Goal: Task Accomplishment & Management: Manage account settings

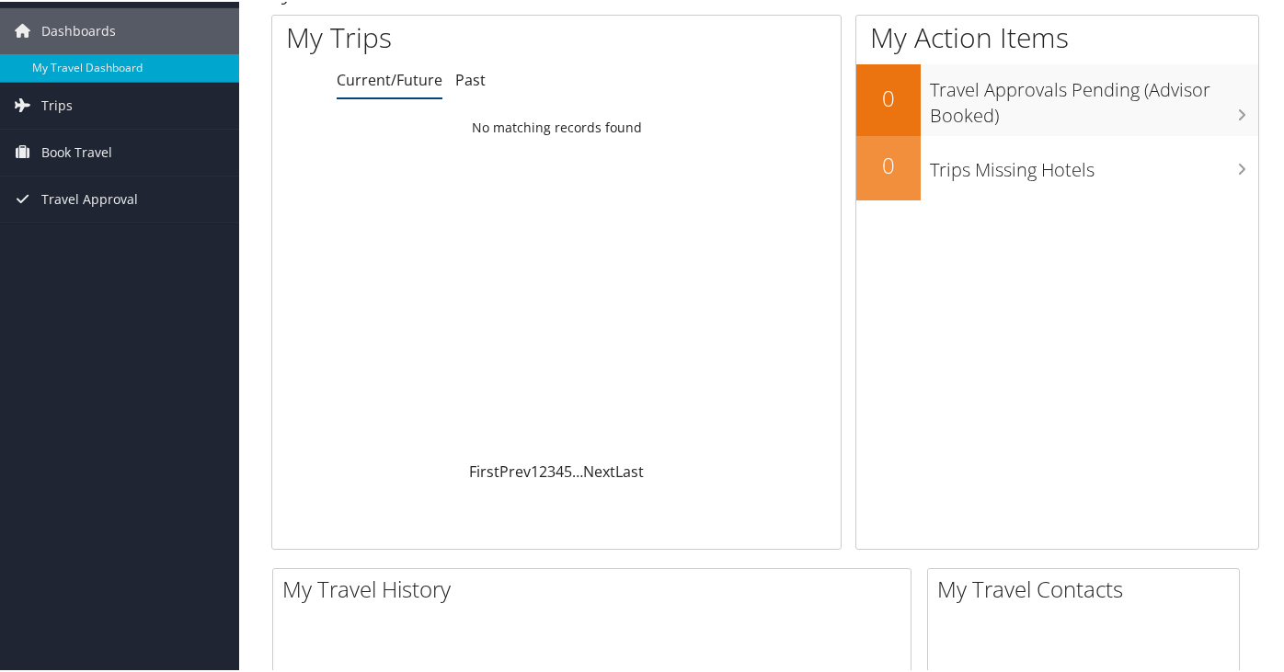
scroll to position [92, 0]
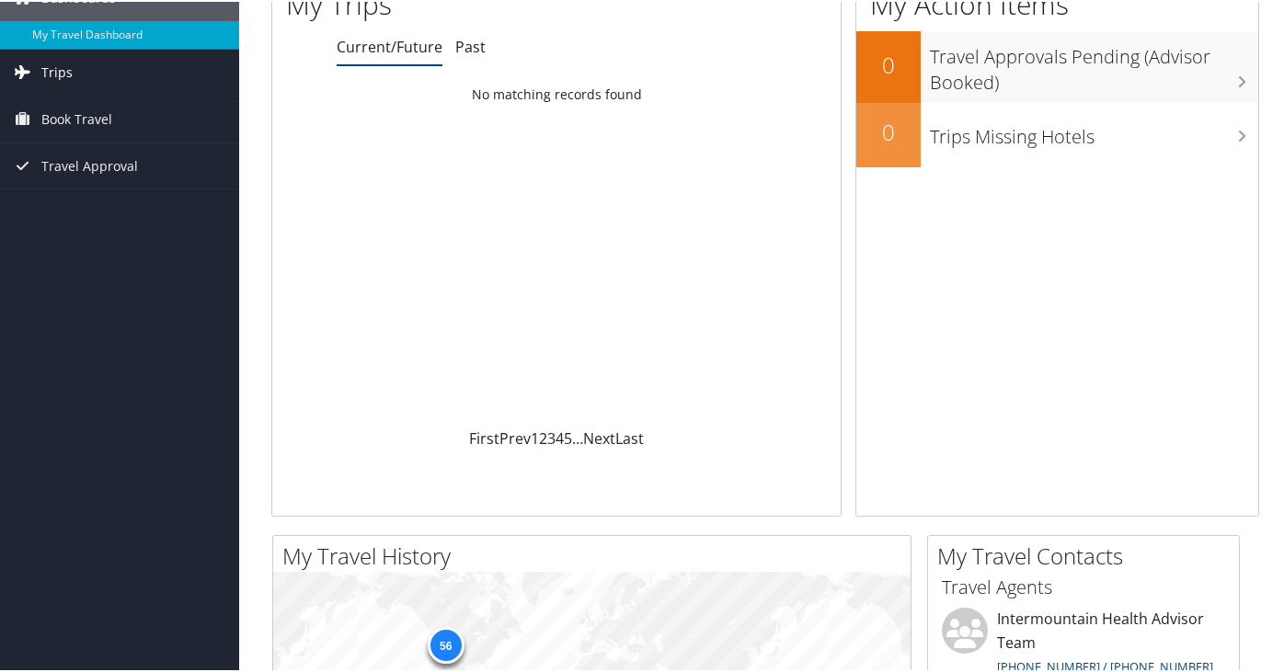
click at [51, 71] on span "Trips" at bounding box center [56, 71] width 31 height 46
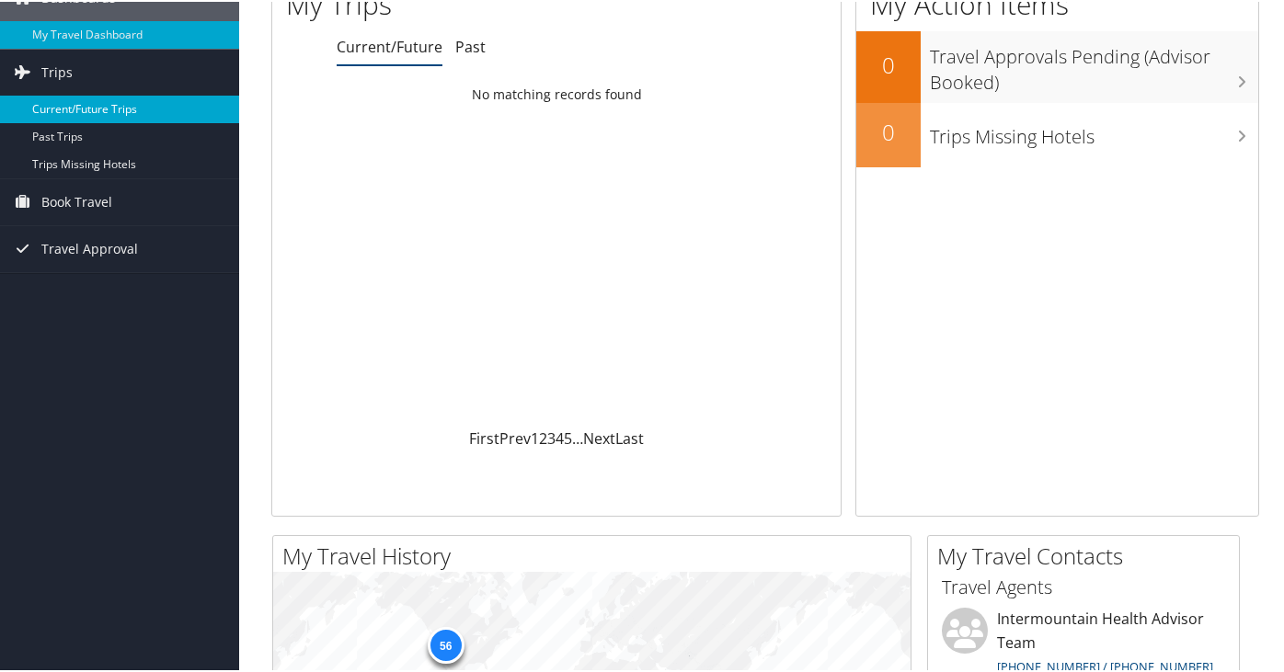
click at [103, 110] on link "Current/Future Trips" at bounding box center [119, 108] width 239 height 28
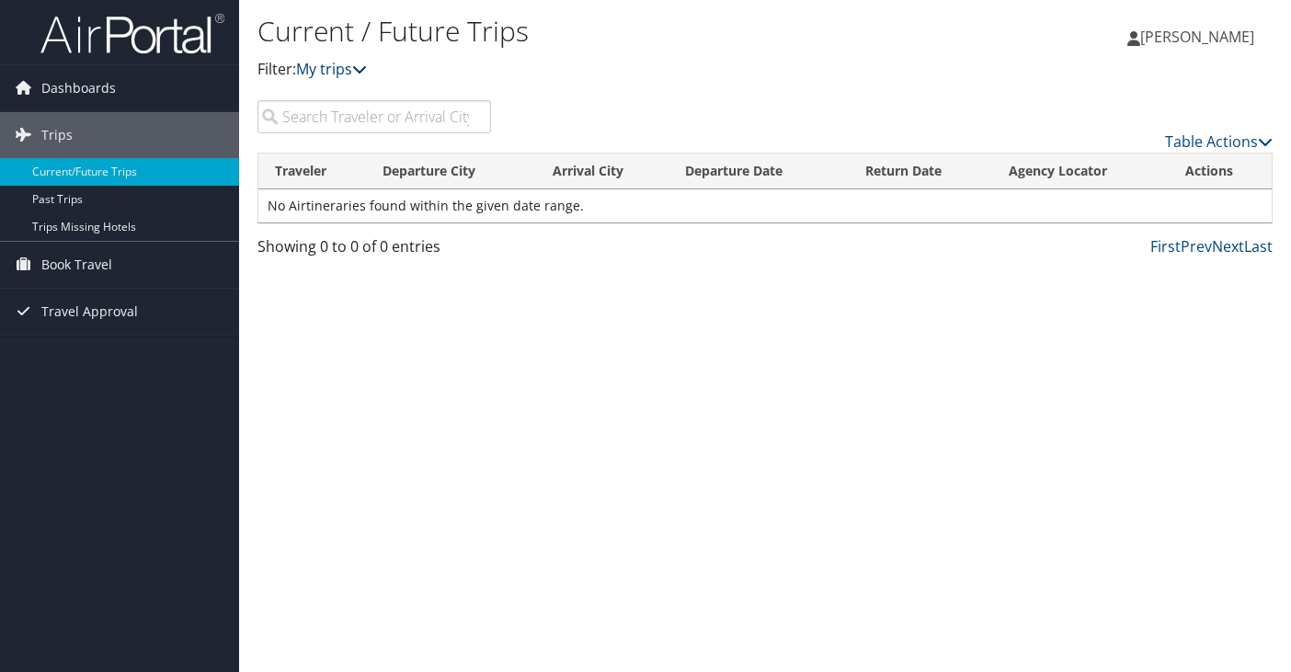
click at [340, 74] on link "My trips" at bounding box center [331, 69] width 71 height 20
click at [343, 74] on link "My trips" at bounding box center [331, 69] width 71 height 20
click at [362, 73] on icon at bounding box center [359, 69] width 15 height 15
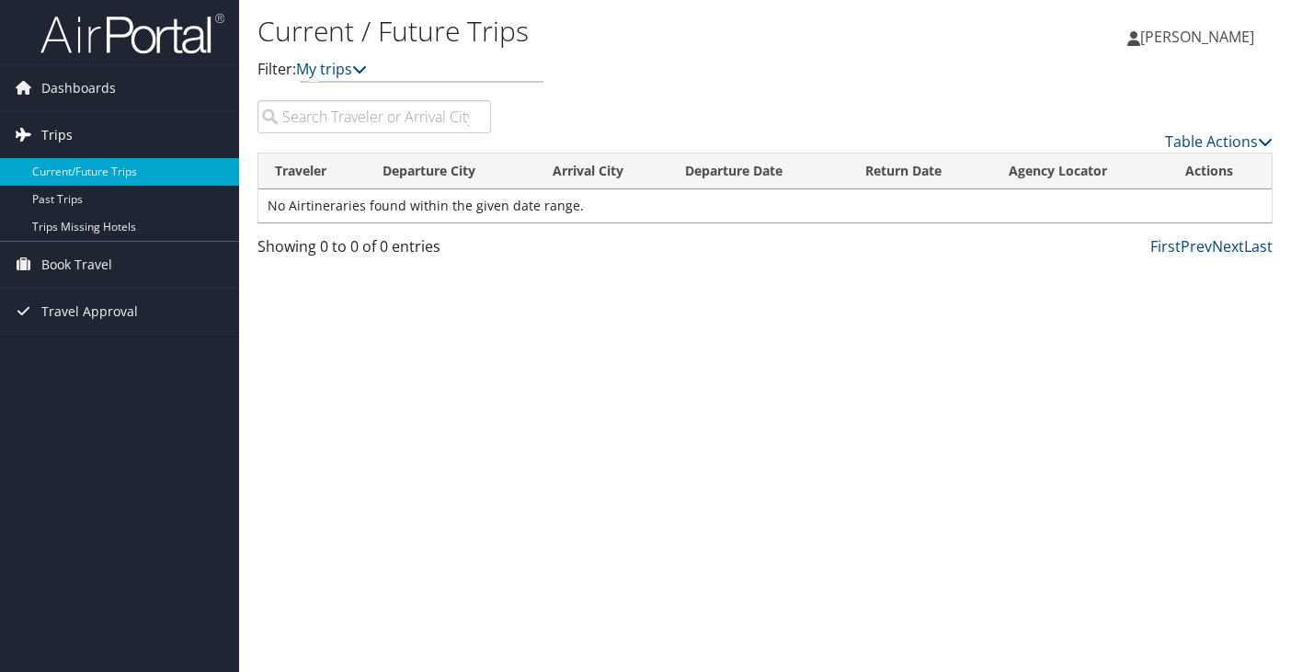
click at [56, 137] on span "Trips" at bounding box center [56, 135] width 31 height 46
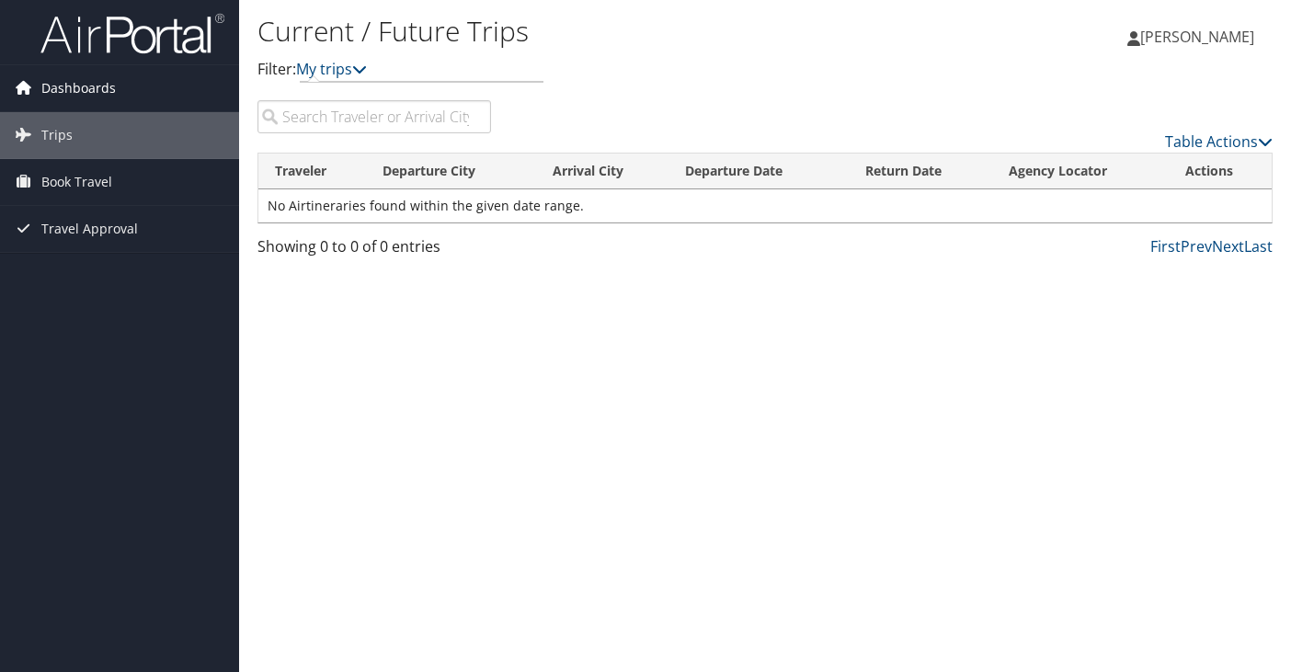
click at [61, 81] on span "Dashboards" at bounding box center [78, 88] width 75 height 46
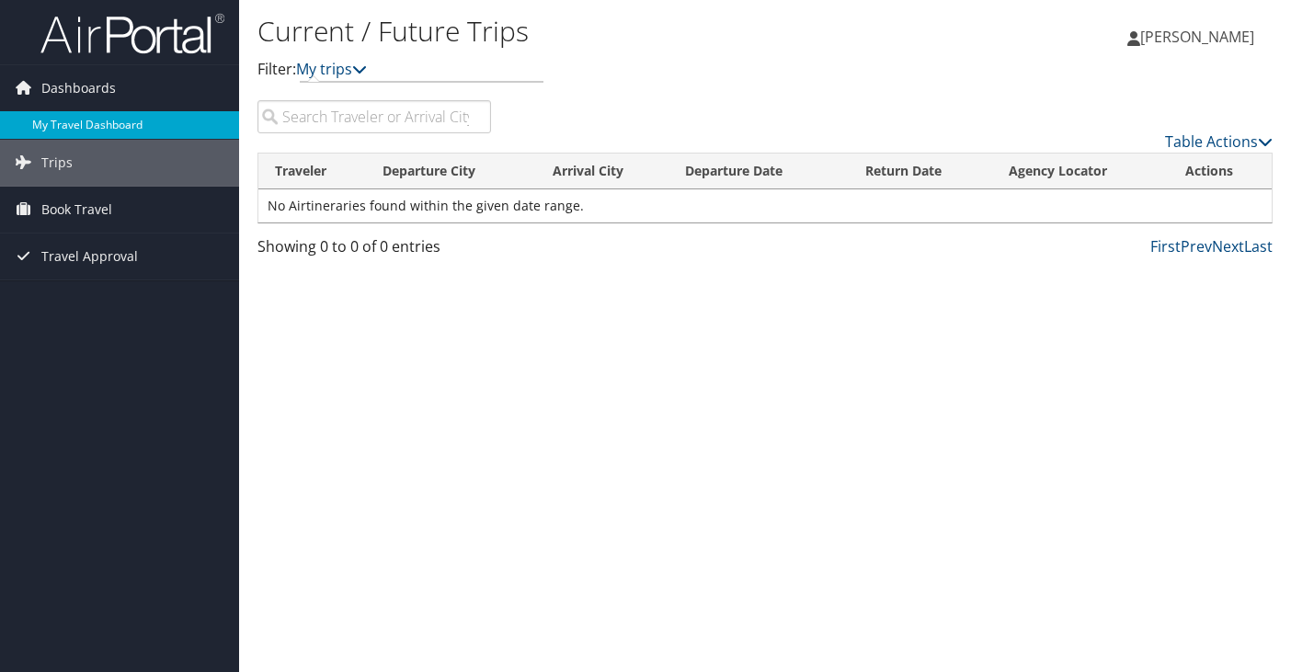
click at [84, 122] on link "My Travel Dashboard" at bounding box center [119, 125] width 239 height 28
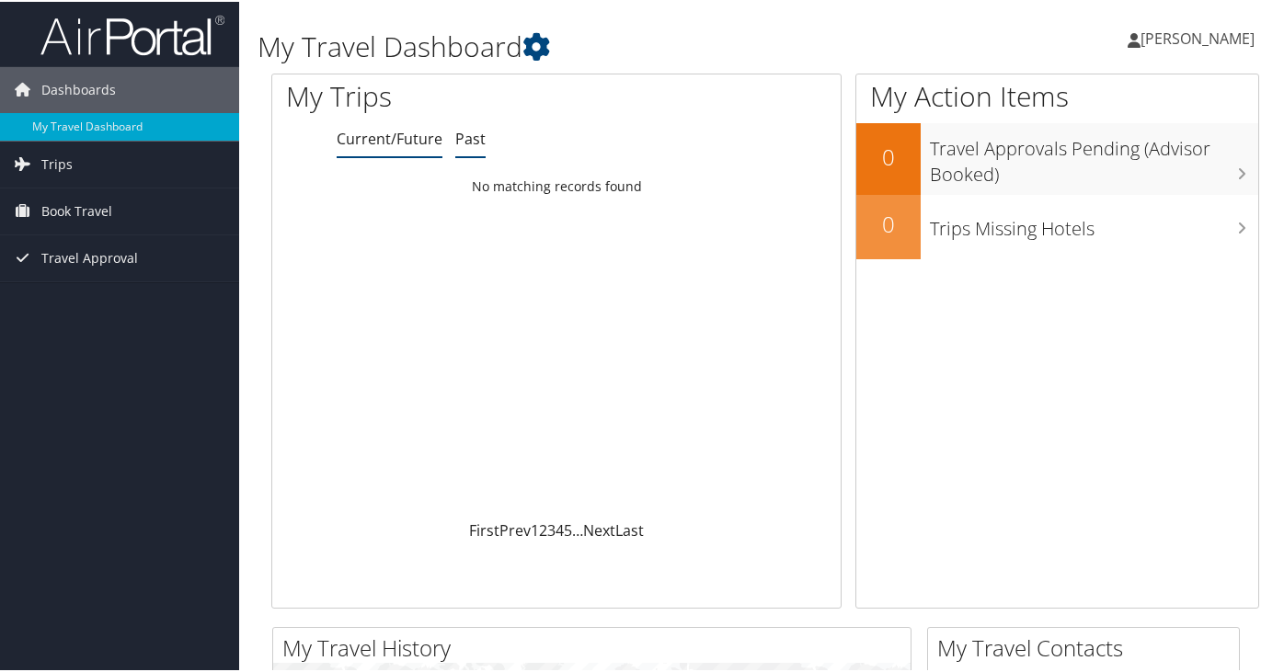
click at [470, 140] on link "Past" at bounding box center [470, 137] width 30 height 20
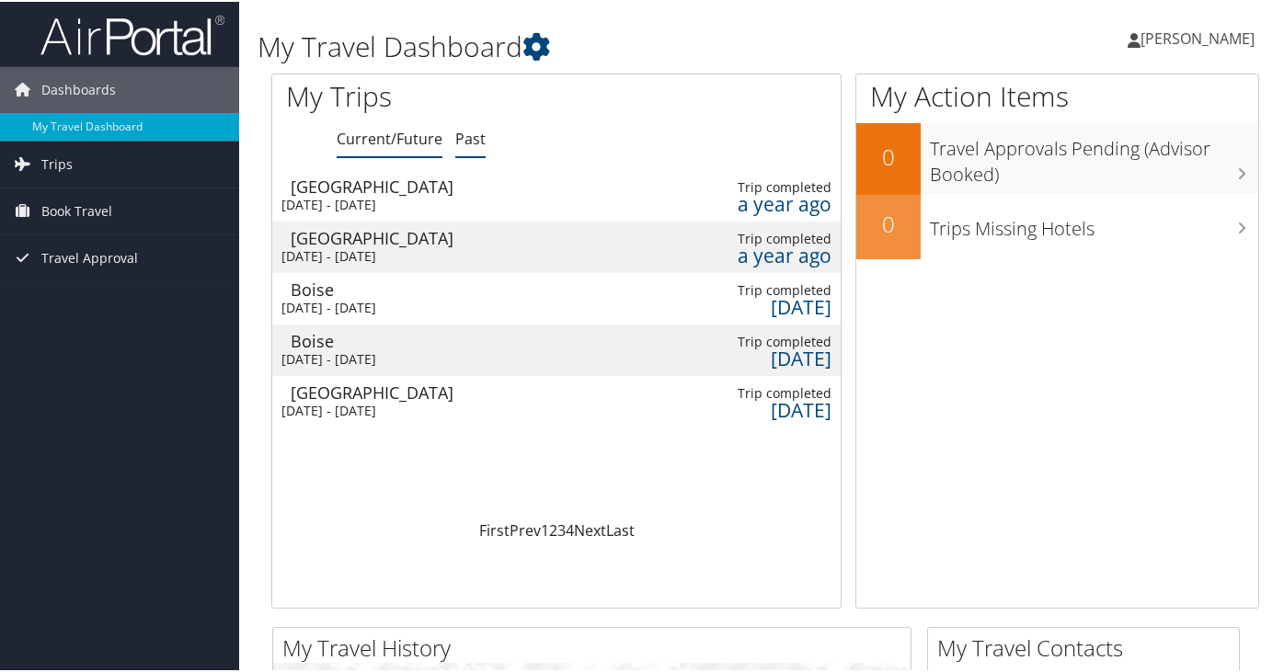
click at [352, 146] on link "Current/Future" at bounding box center [390, 137] width 106 height 20
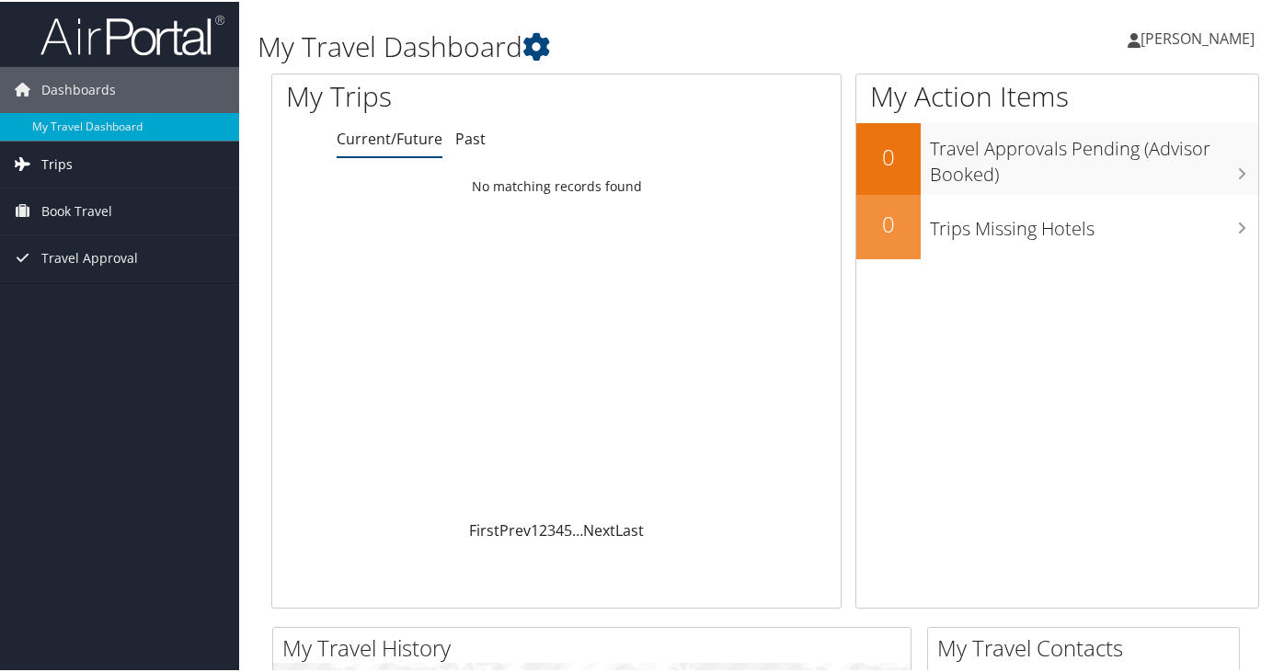
click at [103, 170] on link "Trips" at bounding box center [119, 163] width 239 height 46
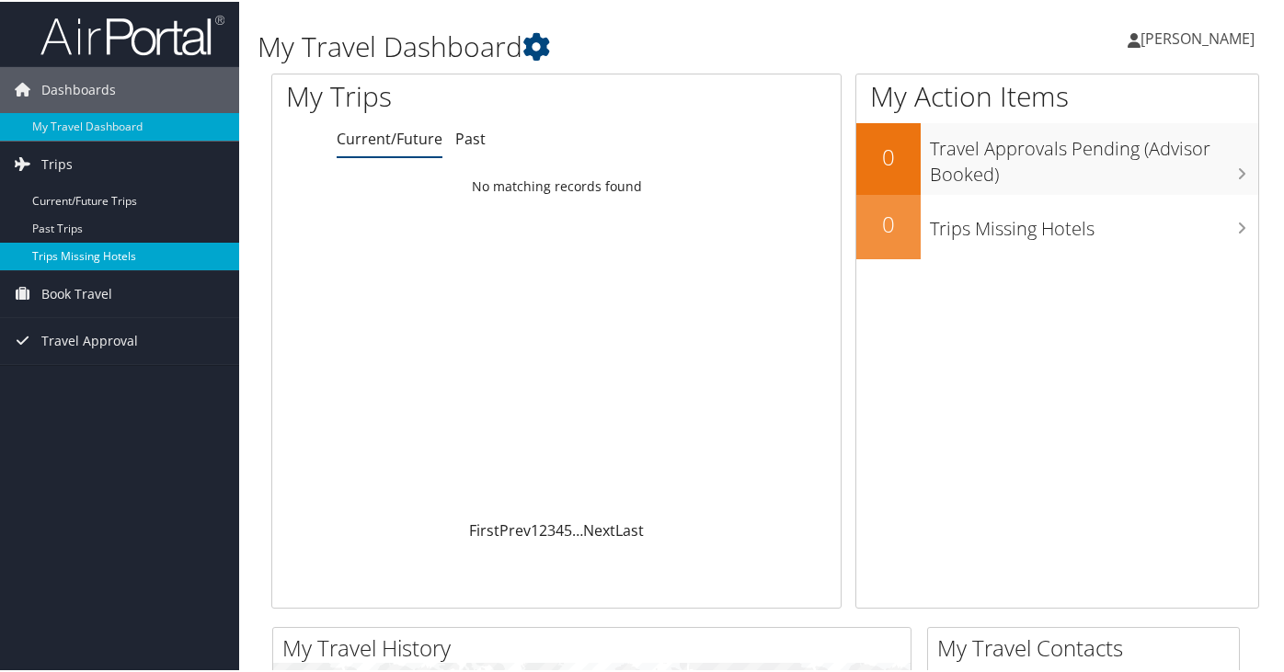
click at [97, 251] on link "Trips Missing Hotels" at bounding box center [119, 255] width 239 height 28
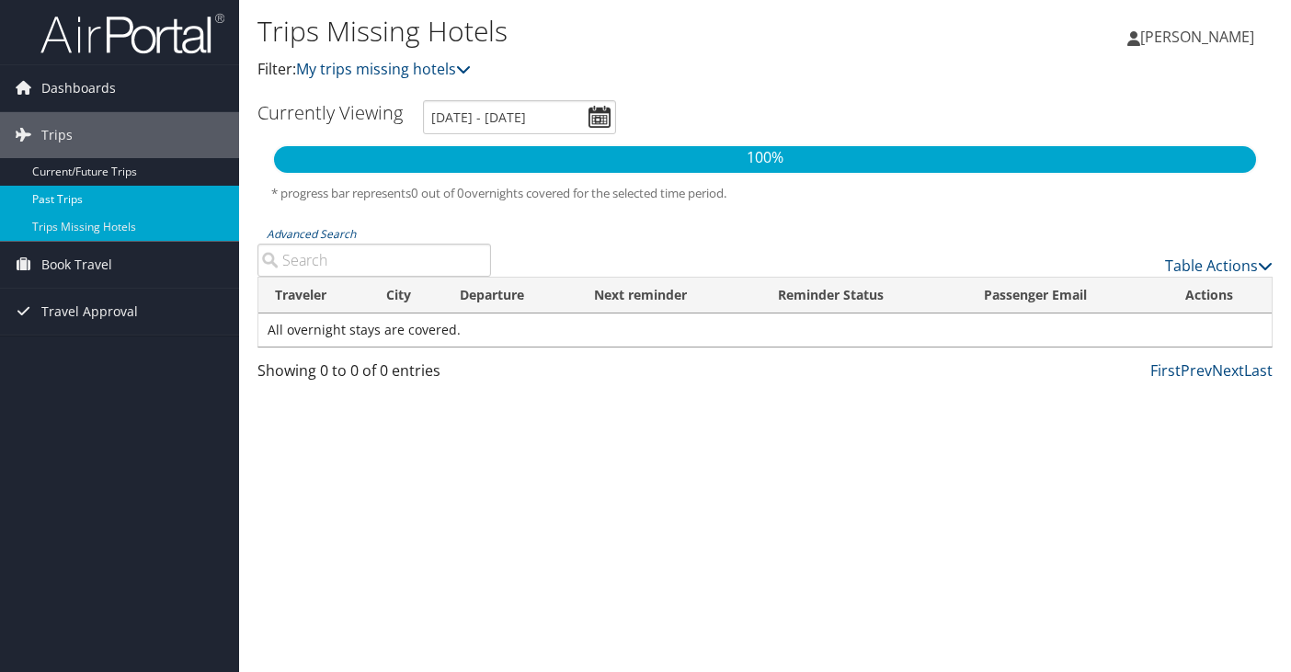
click at [59, 197] on link "Past Trips" at bounding box center [119, 200] width 239 height 28
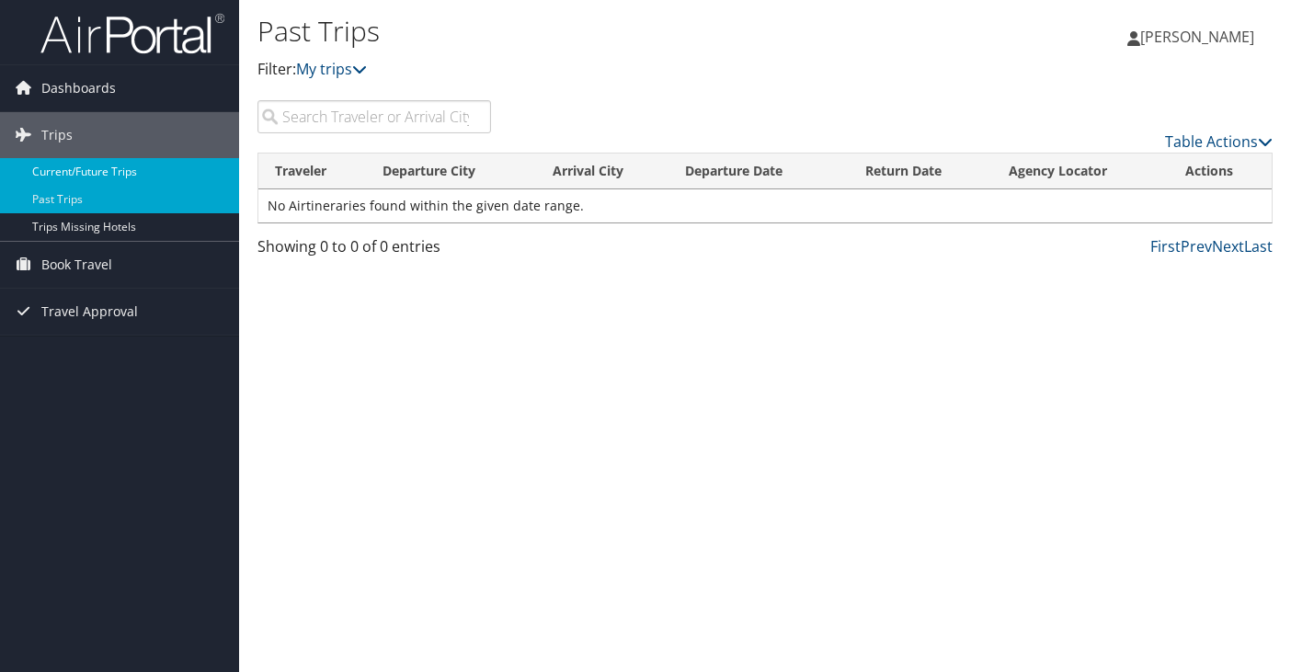
click at [89, 170] on link "Current/Future Trips" at bounding box center [119, 172] width 239 height 28
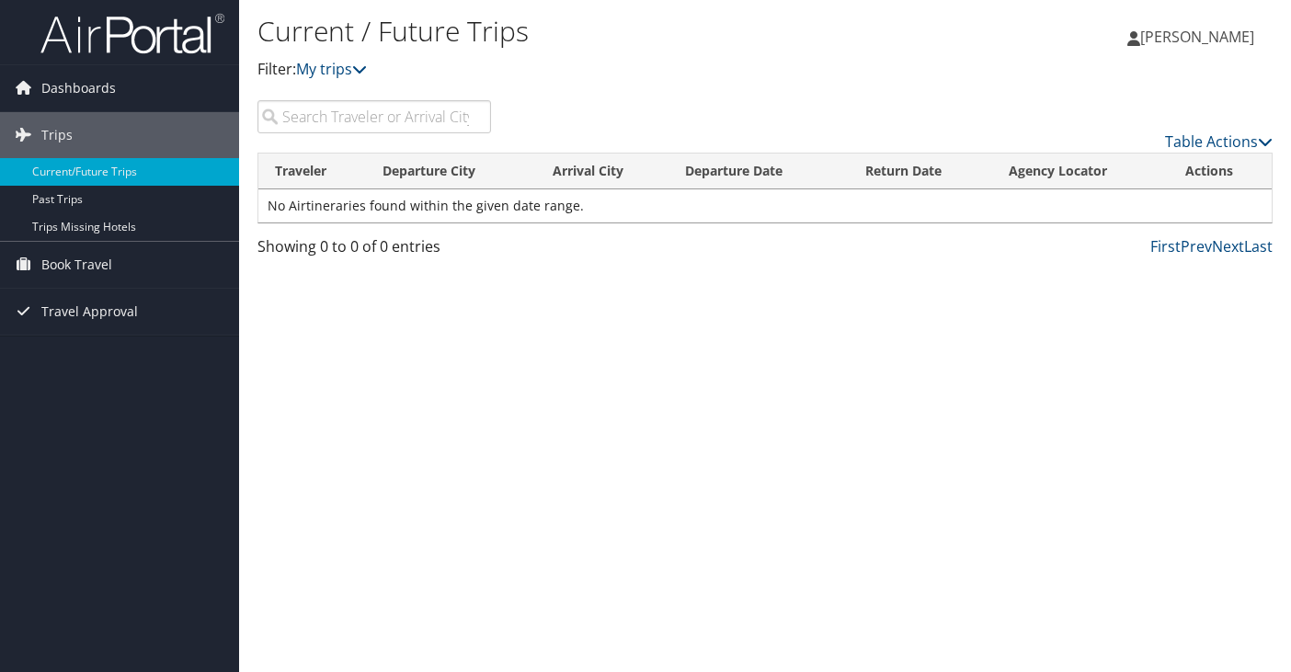
click at [419, 120] on input "search" at bounding box center [375, 116] width 234 height 33
type input "denver"
click at [102, 265] on span "Book Travel" at bounding box center [76, 265] width 71 height 46
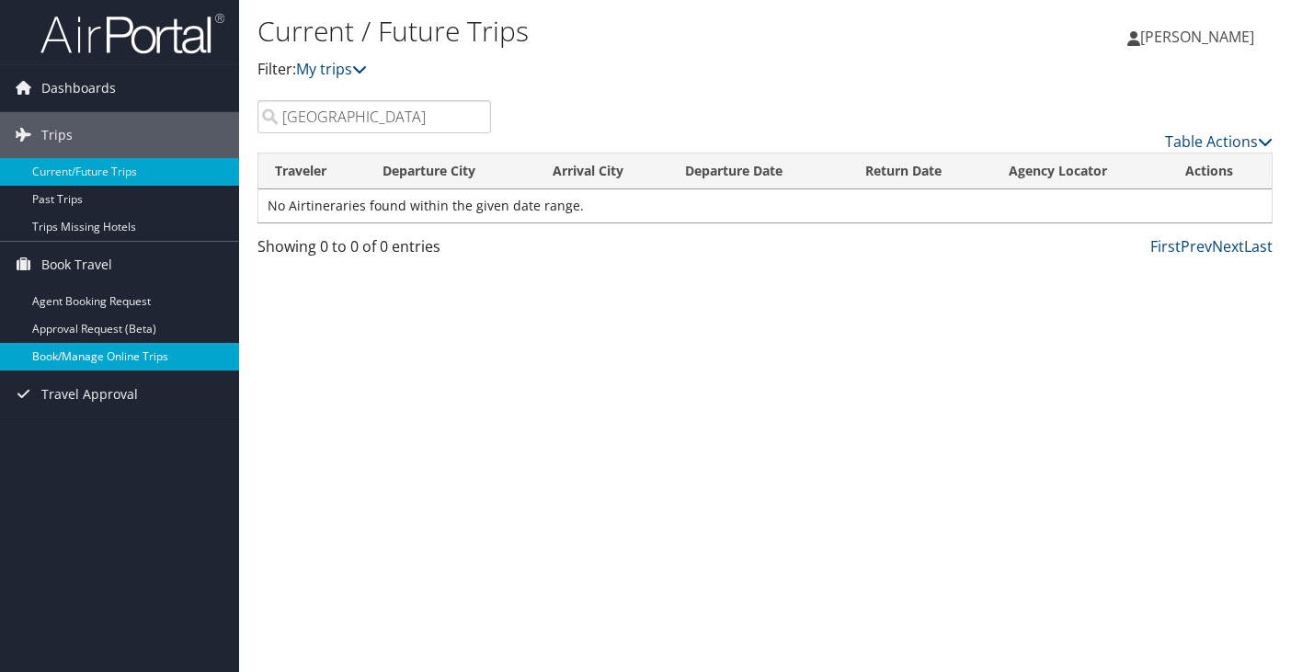
click at [120, 359] on link "Book/Manage Online Trips" at bounding box center [119, 357] width 239 height 28
click at [67, 355] on link "Book/Manage Online Trips" at bounding box center [119, 357] width 239 height 28
